Goal: Information Seeking & Learning: Learn about a topic

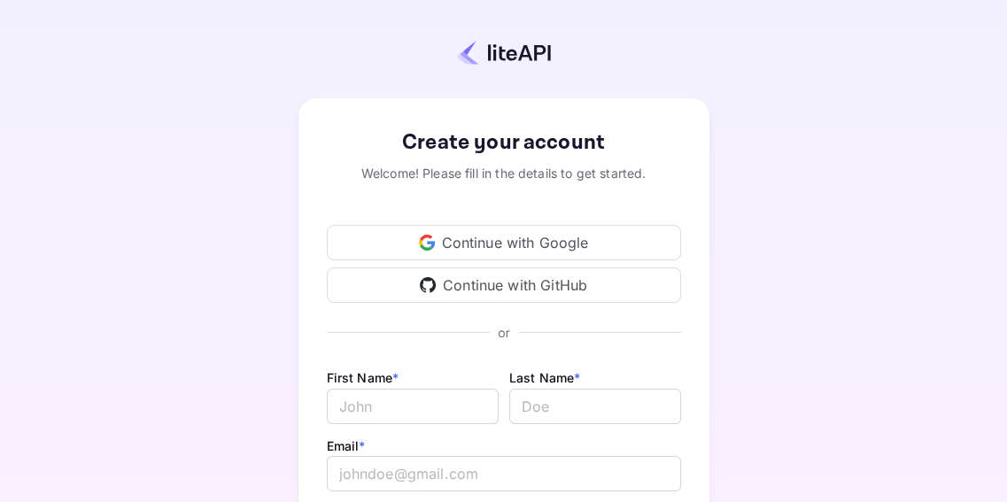
click at [480, 244] on div "Continue with Google" at bounding box center [504, 242] width 354 height 35
click at [459, 293] on div "Continue with GitHub" at bounding box center [504, 284] width 354 height 35
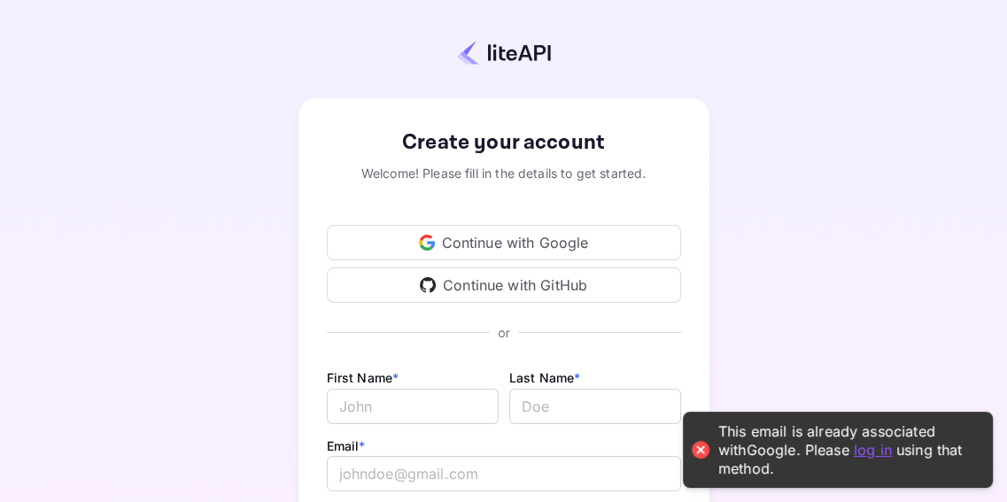
click at [853, 449] on link "log in" at bounding box center [872, 449] width 38 height 18
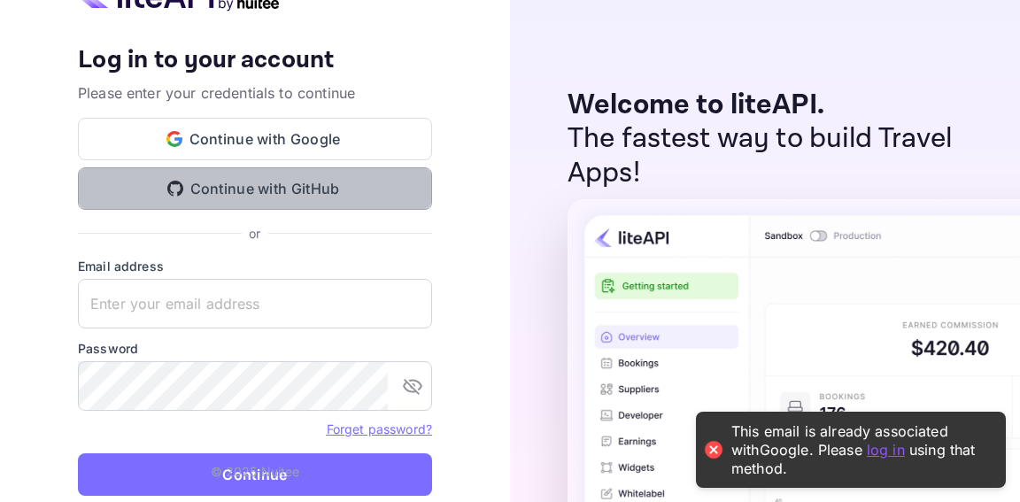
click at [313, 182] on button "Continue with GitHub" at bounding box center [255, 188] width 354 height 42
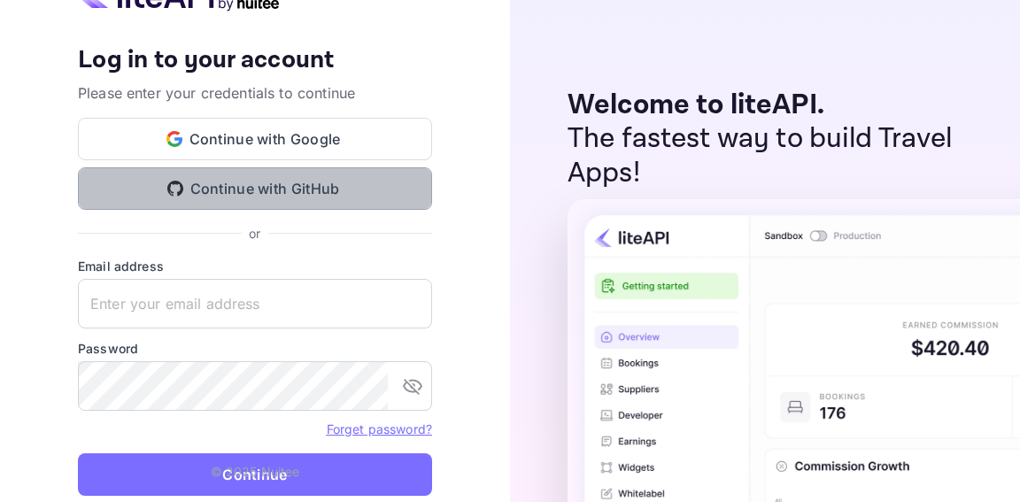
click at [306, 197] on button "Continue with GitHub" at bounding box center [255, 188] width 354 height 42
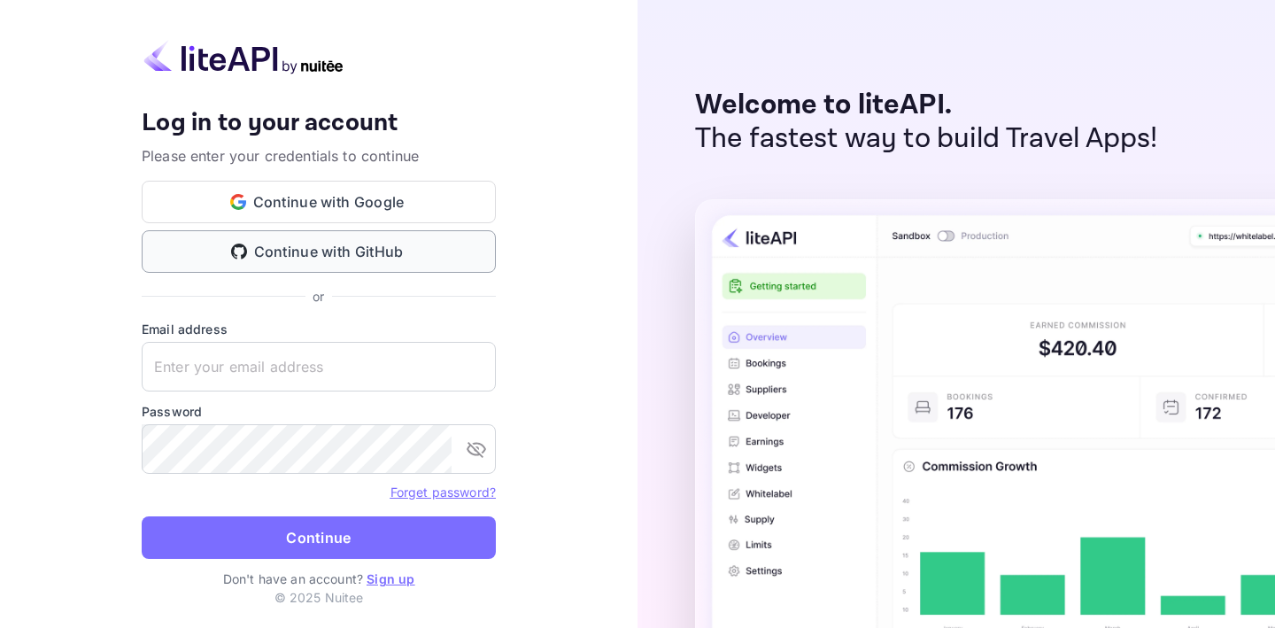
click at [342, 257] on button "Continue with GitHub" at bounding box center [319, 251] width 354 height 42
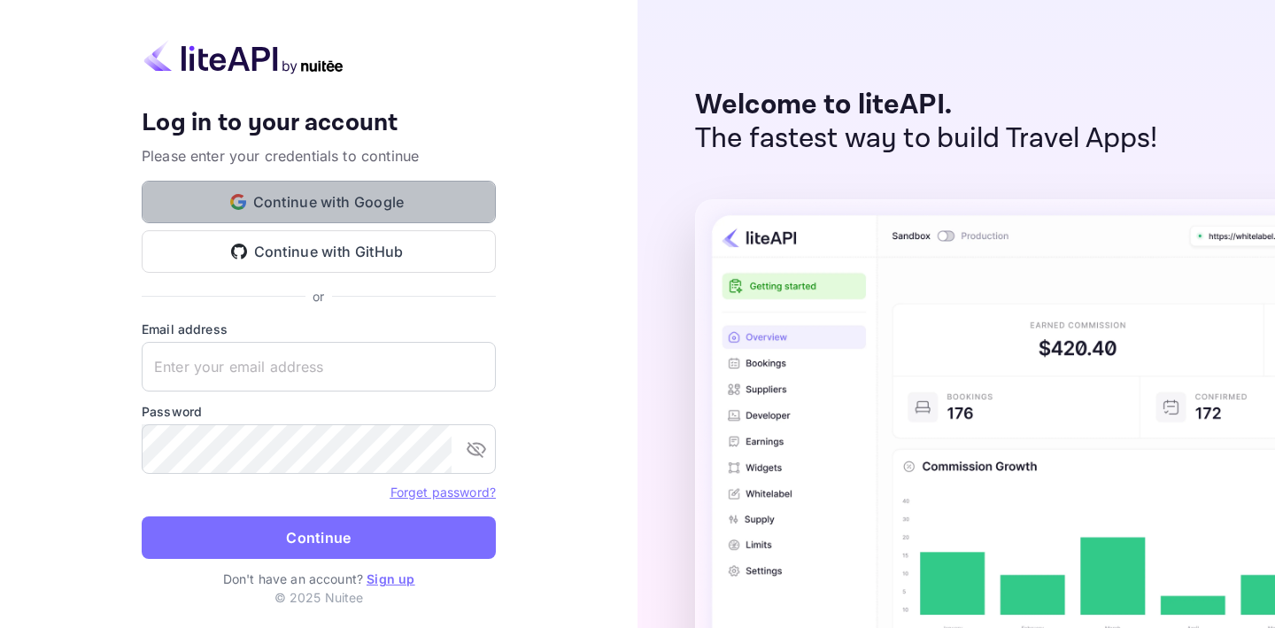
click at [368, 221] on button "Continue with Google" at bounding box center [319, 202] width 354 height 42
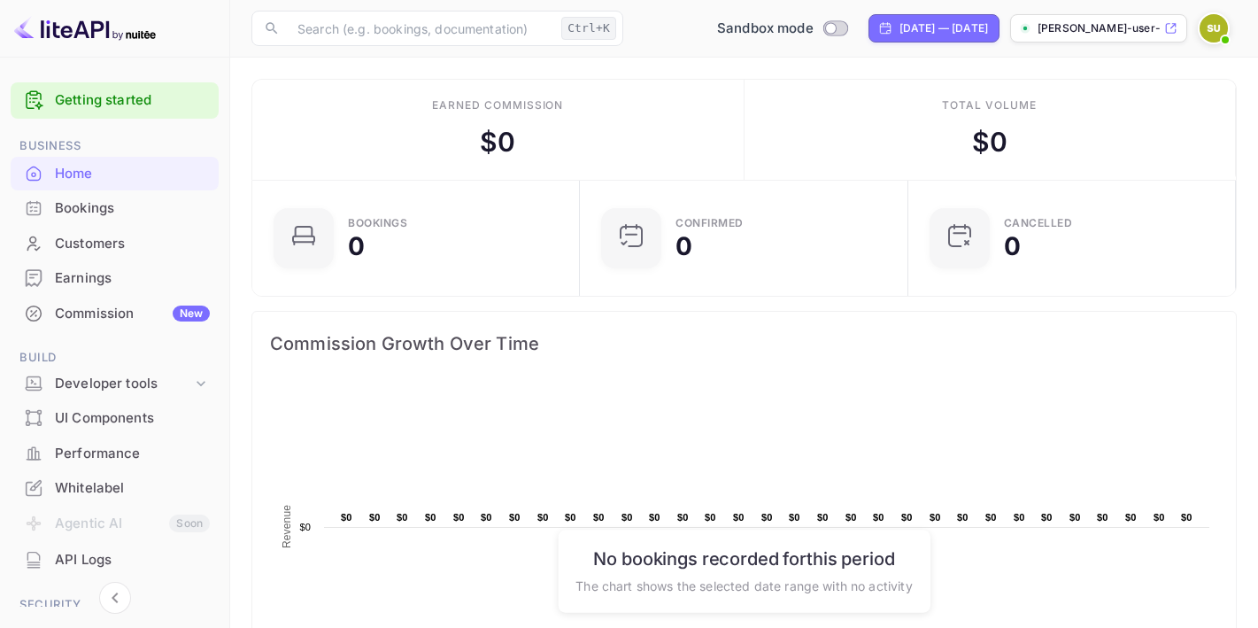
scroll to position [260, 0]
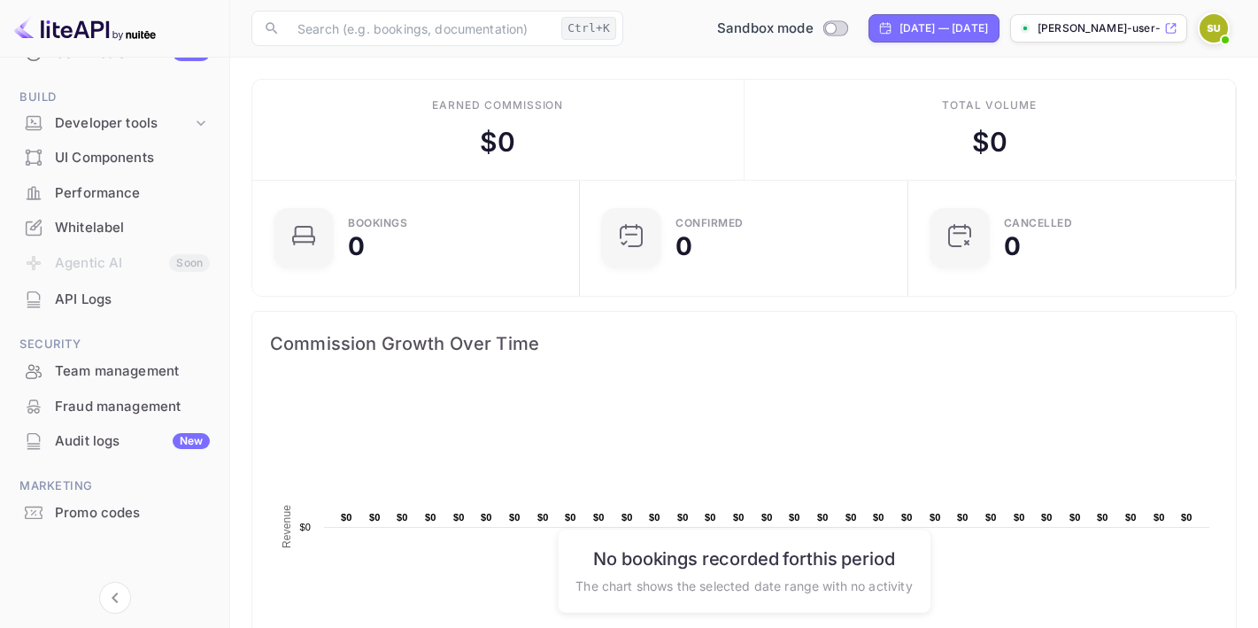
click at [148, 201] on div "Performance" at bounding box center [132, 193] width 155 height 20
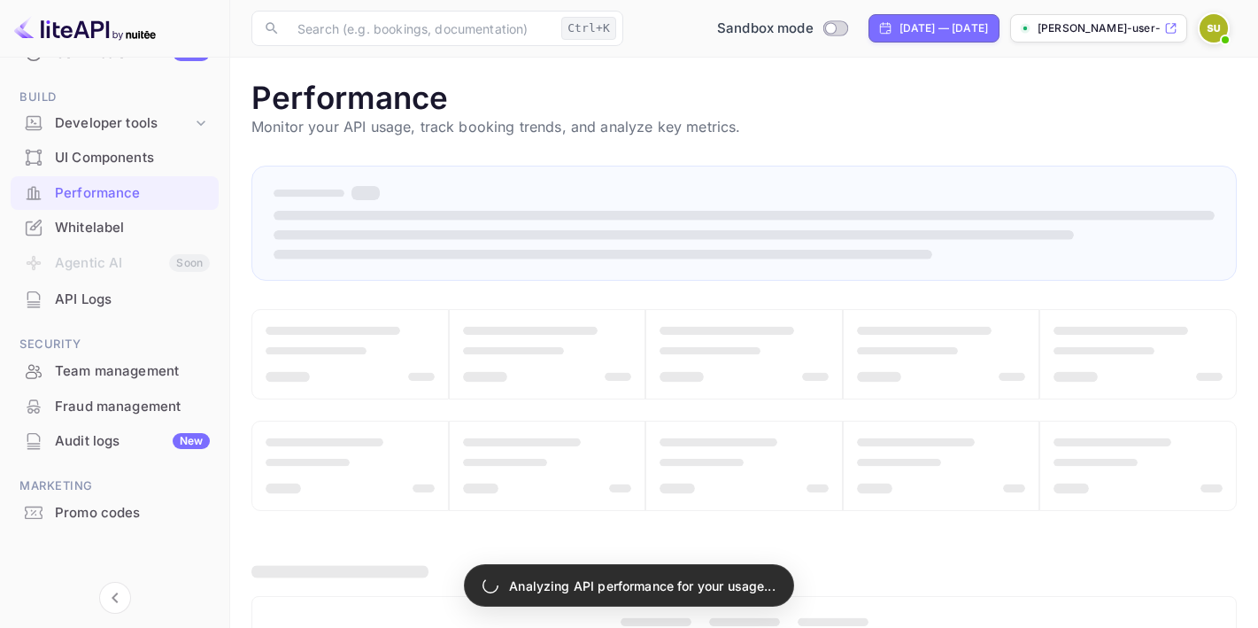
click at [138, 282] on div "API Logs" at bounding box center [115, 299] width 208 height 35
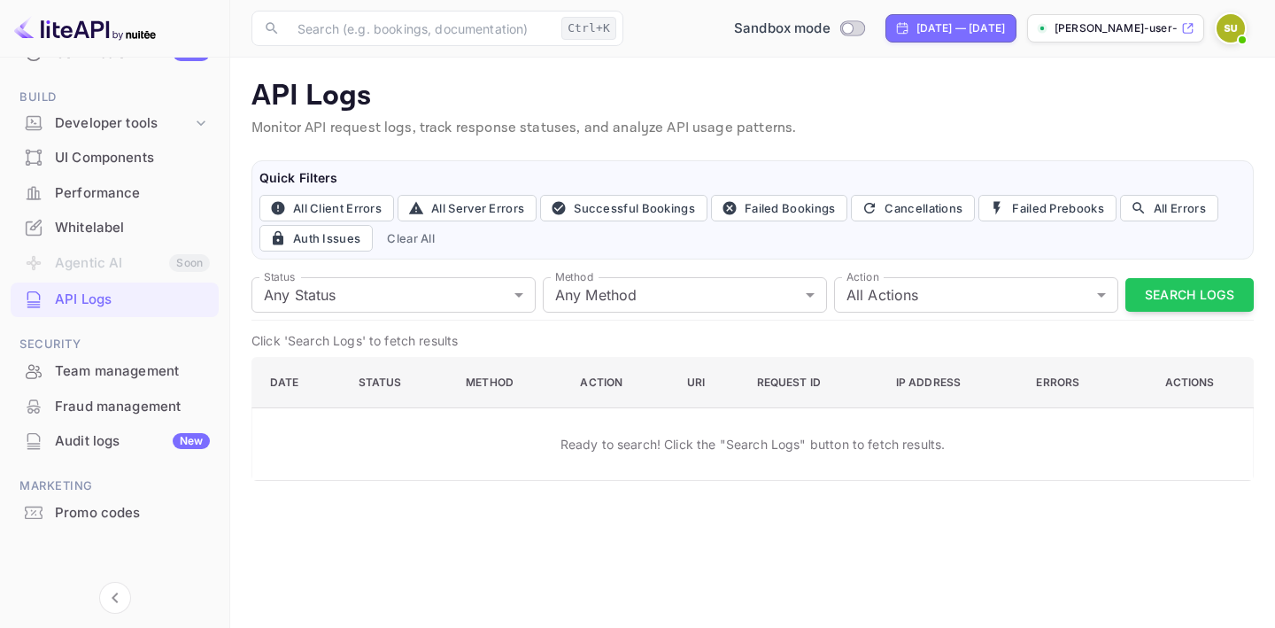
click at [92, 166] on div "UI Components" at bounding box center [132, 158] width 155 height 20
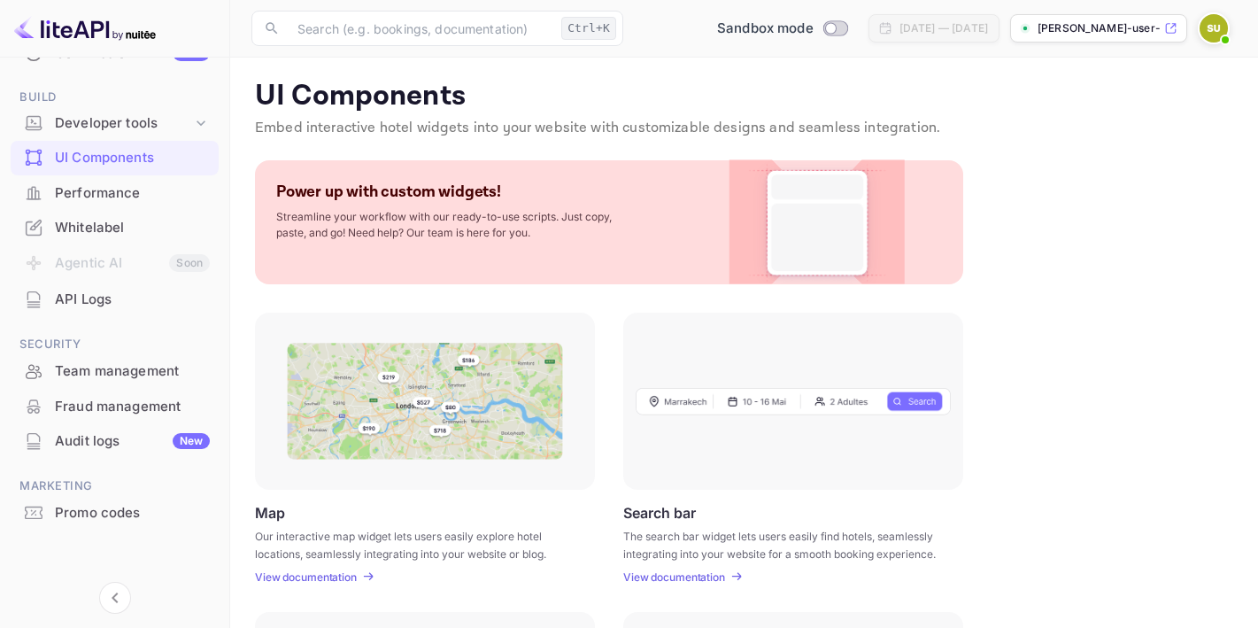
click at [126, 195] on div "Performance" at bounding box center [132, 193] width 155 height 20
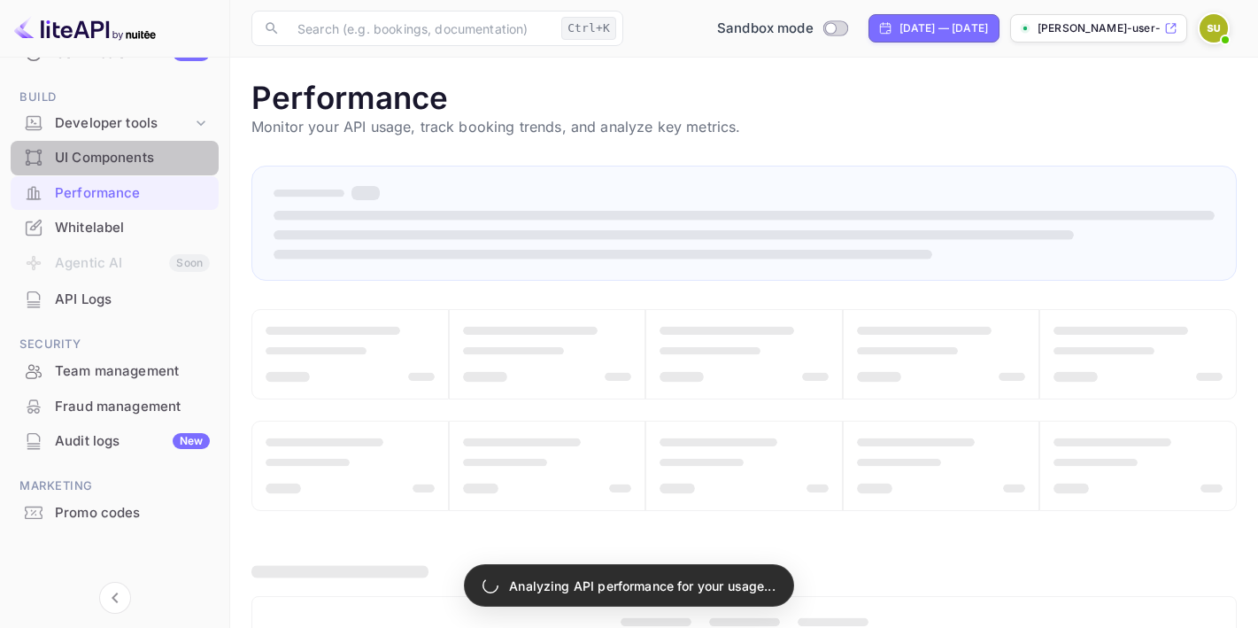
click at [143, 141] on div "UI Components" at bounding box center [115, 158] width 208 height 35
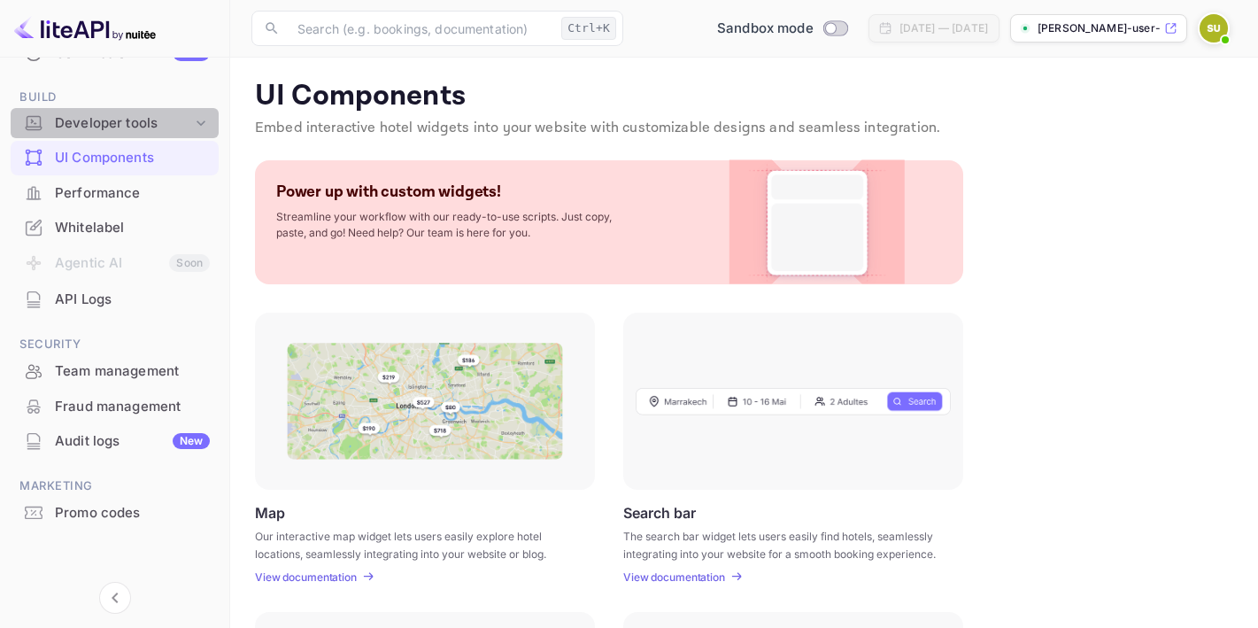
click at [140, 123] on div "Developer tools" at bounding box center [123, 123] width 137 height 20
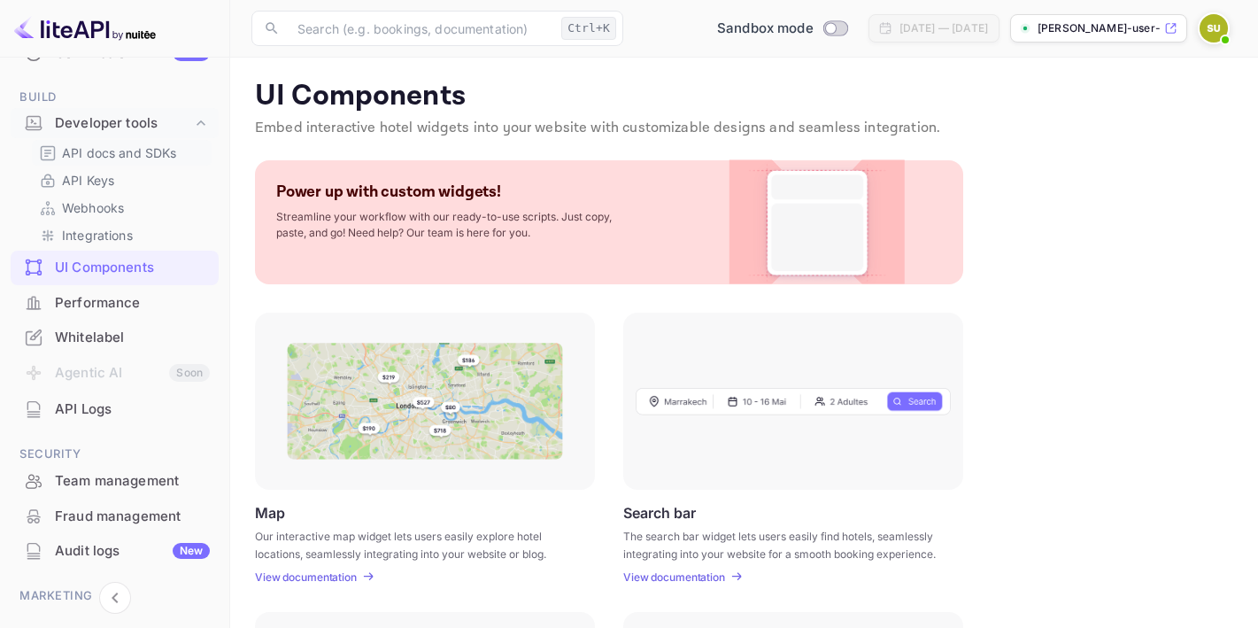
click at [129, 160] on p "API docs and SDKs" at bounding box center [119, 152] width 115 height 19
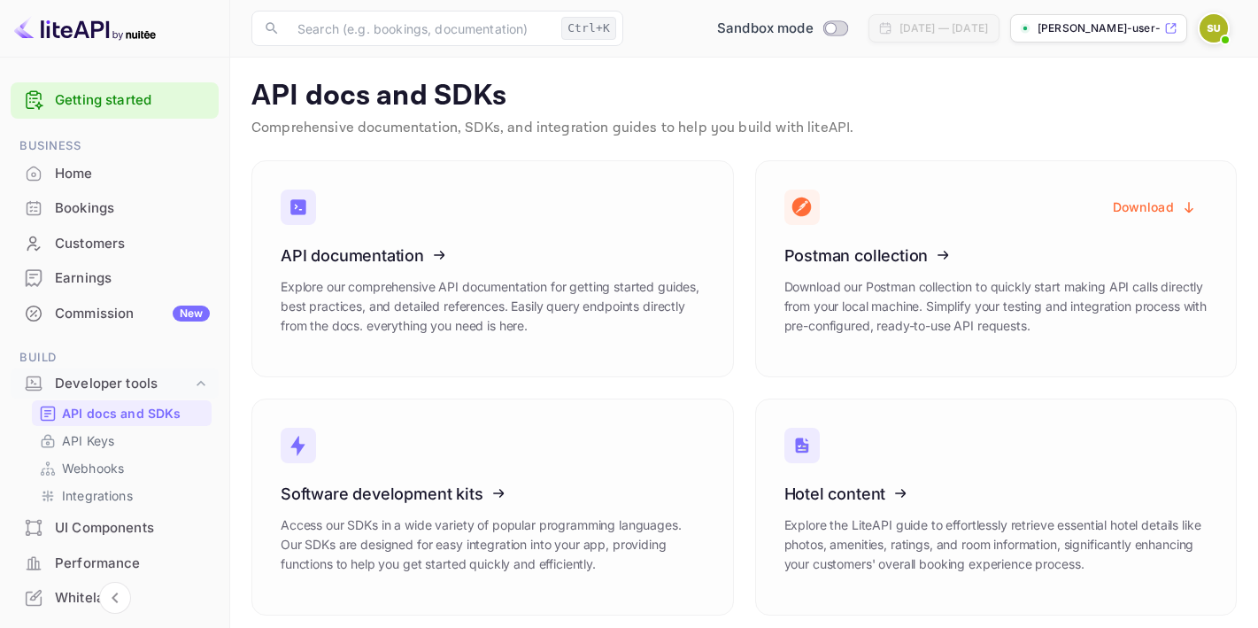
scroll to position [370, 0]
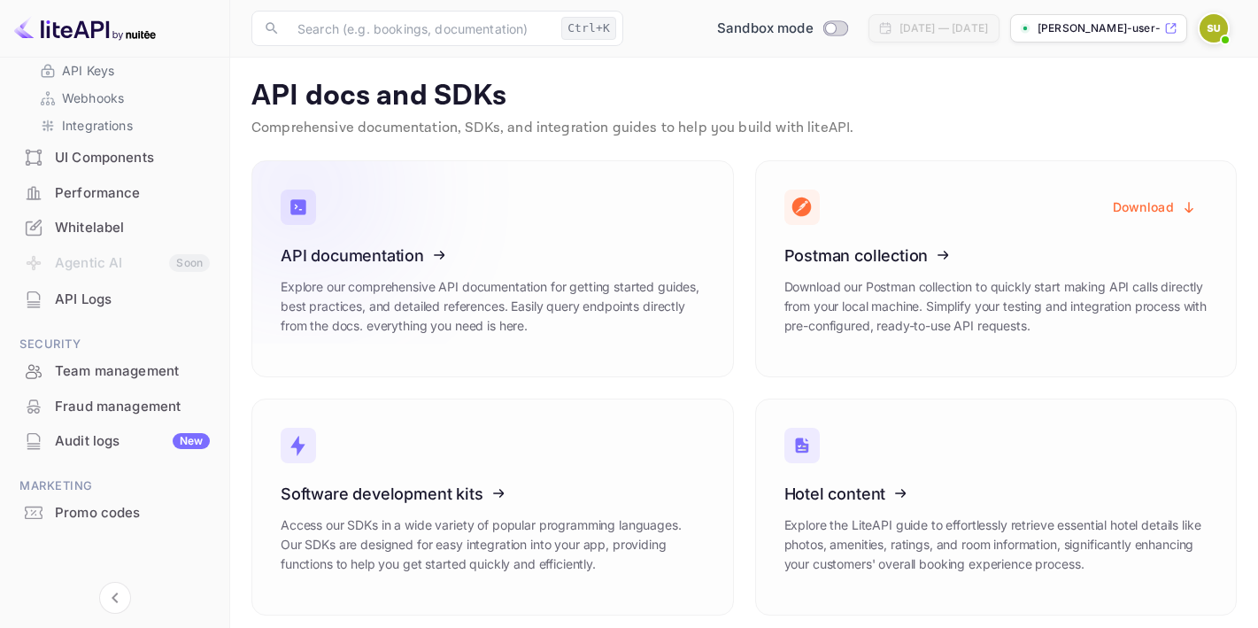
click at [403, 269] on icon at bounding box center [389, 252] width 275 height 182
